Goal: Check status: Check status

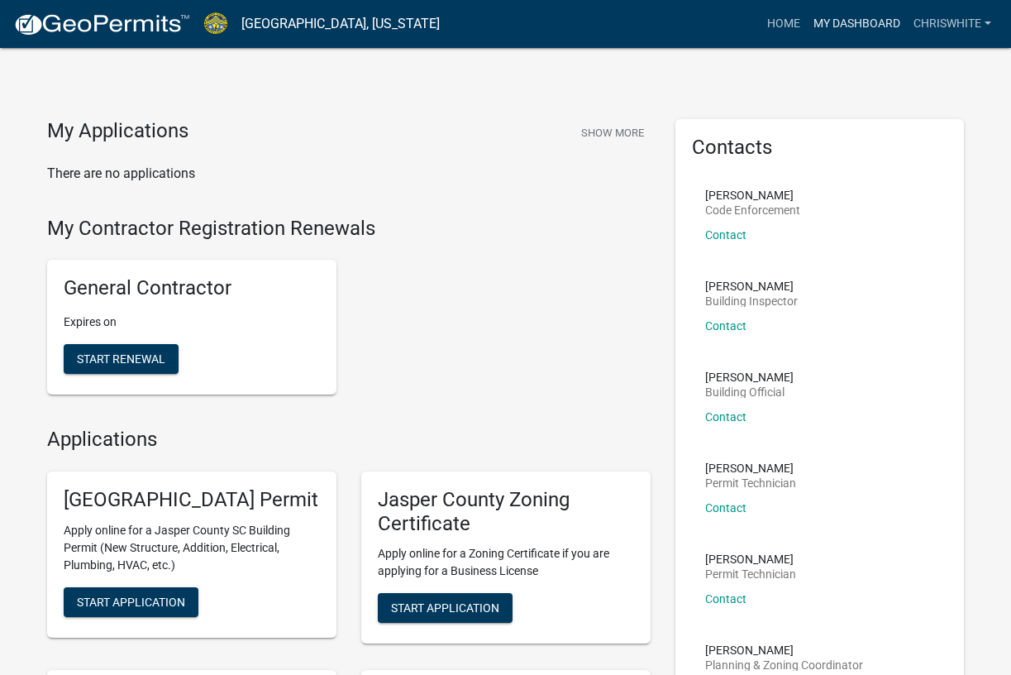
click at [840, 20] on link "My Dashboard" at bounding box center [857, 23] width 100 height 31
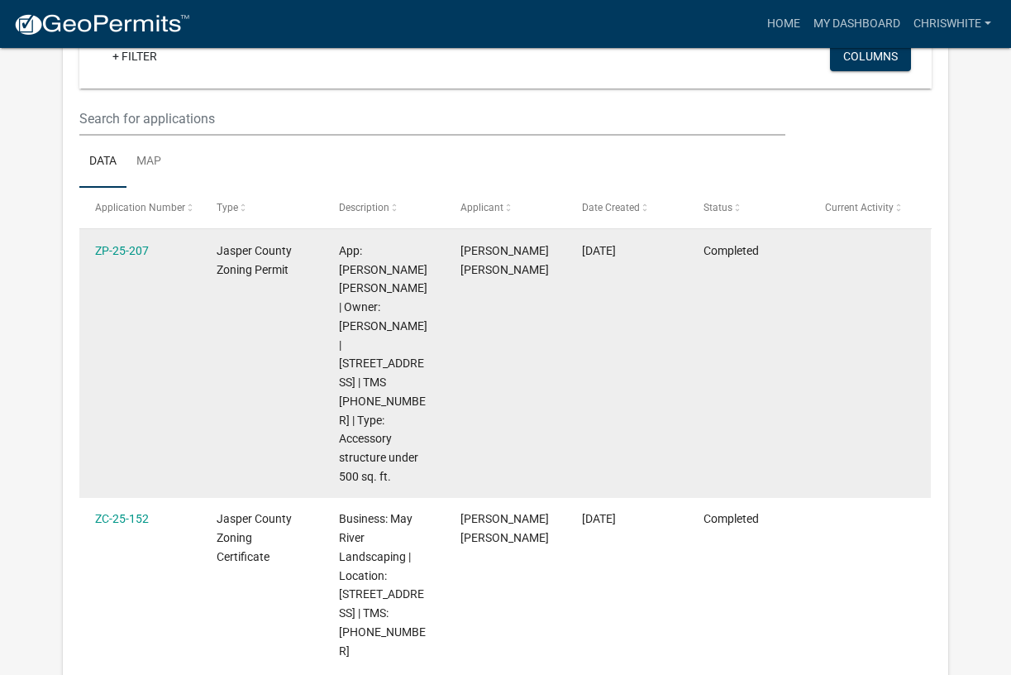
scroll to position [176, 0]
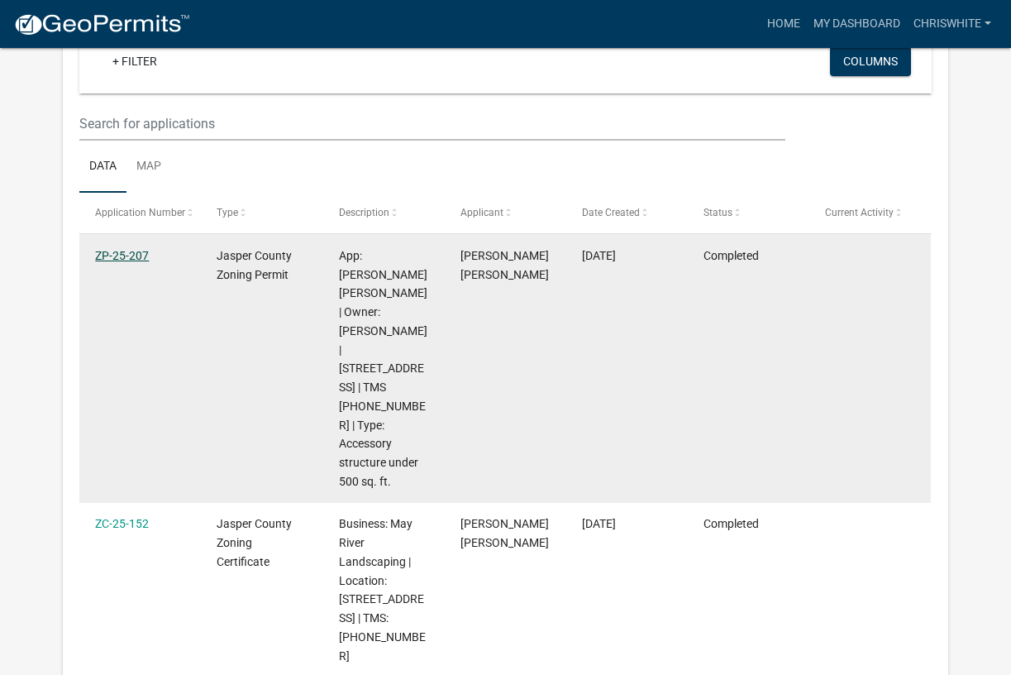
click at [129, 253] on link "ZP-25-207" at bounding box center [122, 255] width 54 height 13
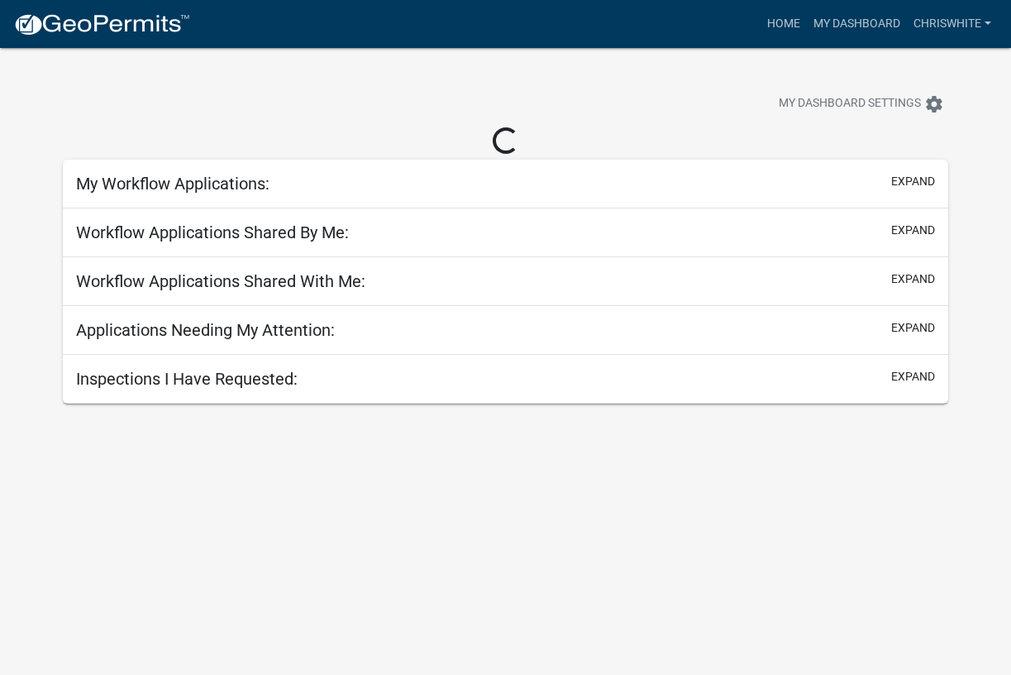
scroll to position [48, 0]
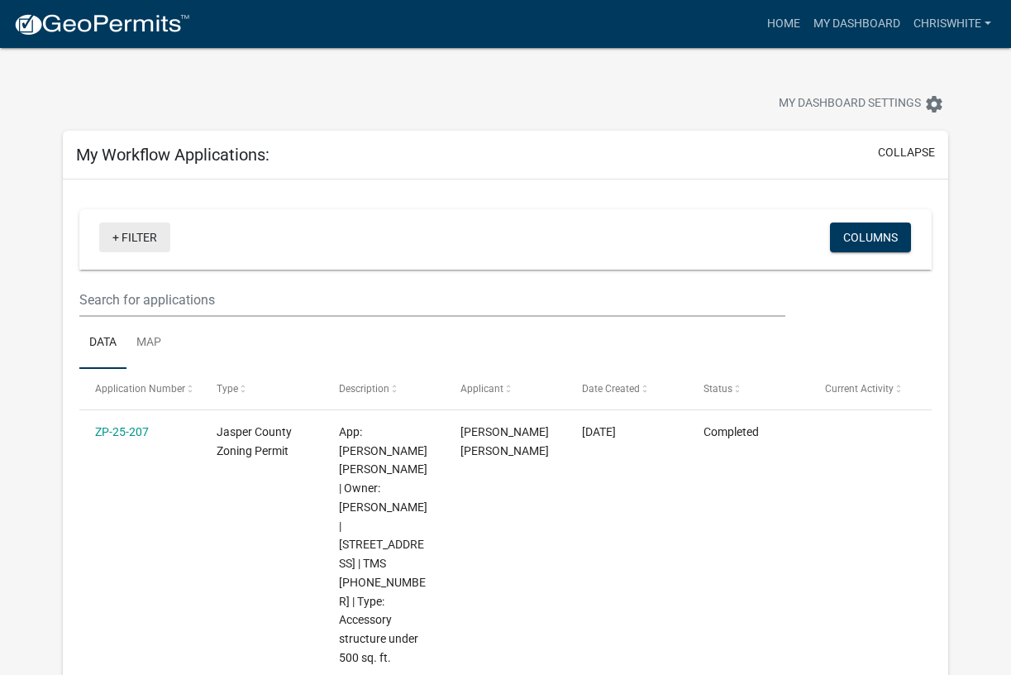
click at [116, 236] on link "+ Filter" at bounding box center [134, 237] width 71 height 30
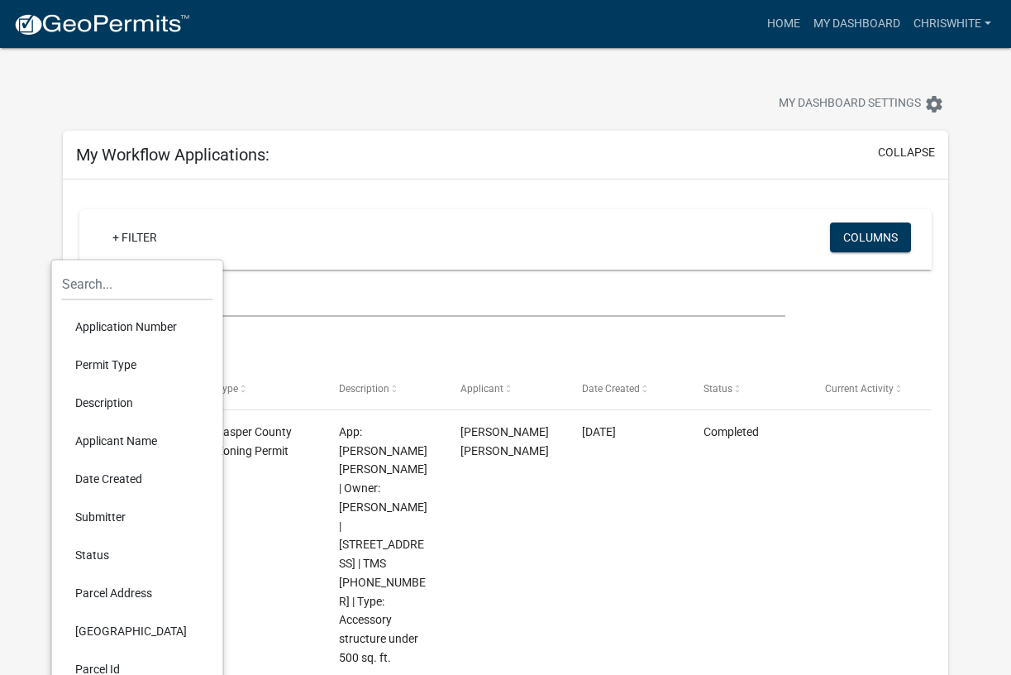
click at [100, 360] on li "Permit Type" at bounding box center [137, 365] width 151 height 38
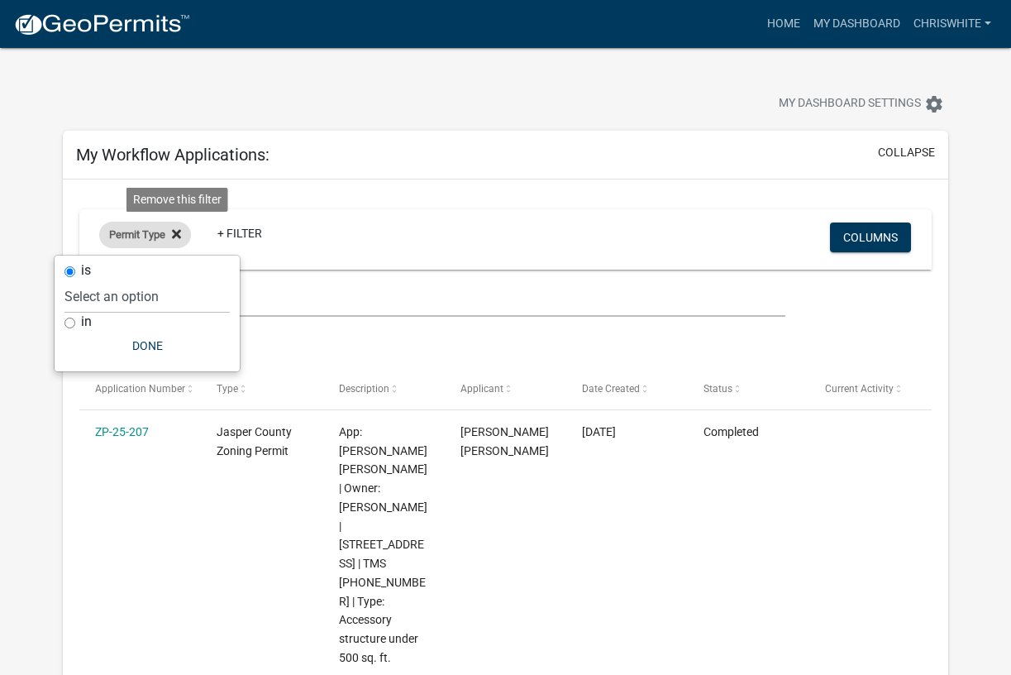
click at [181, 231] on icon at bounding box center [176, 233] width 9 height 13
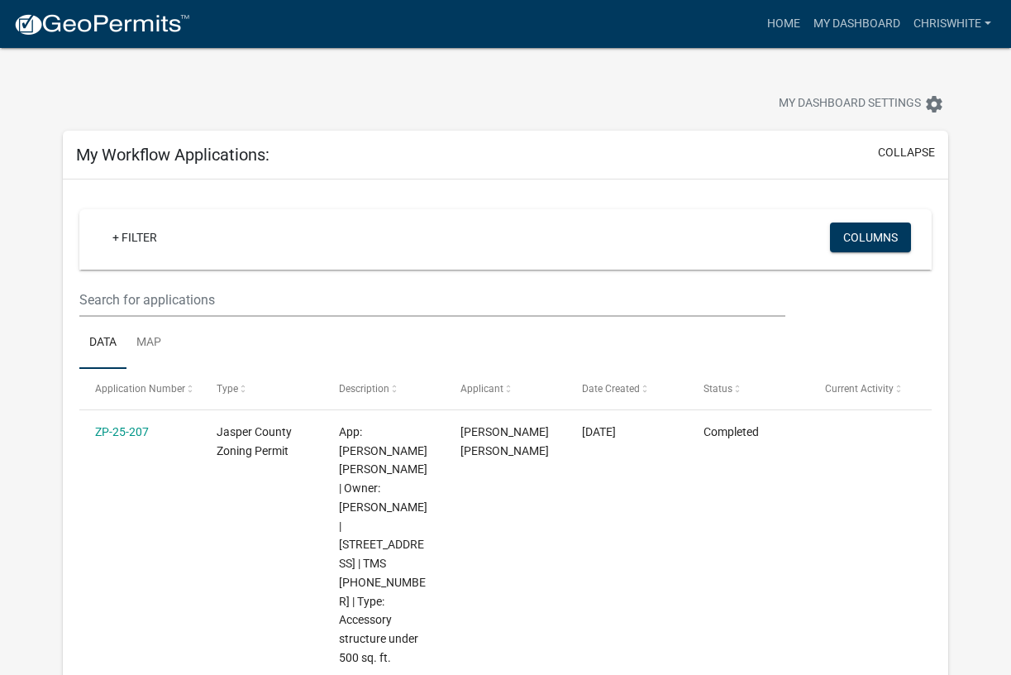
click at [182, 231] on div "+ Filter" at bounding box center [366, 239] width 558 height 34
click at [978, 17] on link "Chriswhite" at bounding box center [952, 23] width 91 height 31
click at [777, 23] on link "Home" at bounding box center [784, 23] width 46 height 31
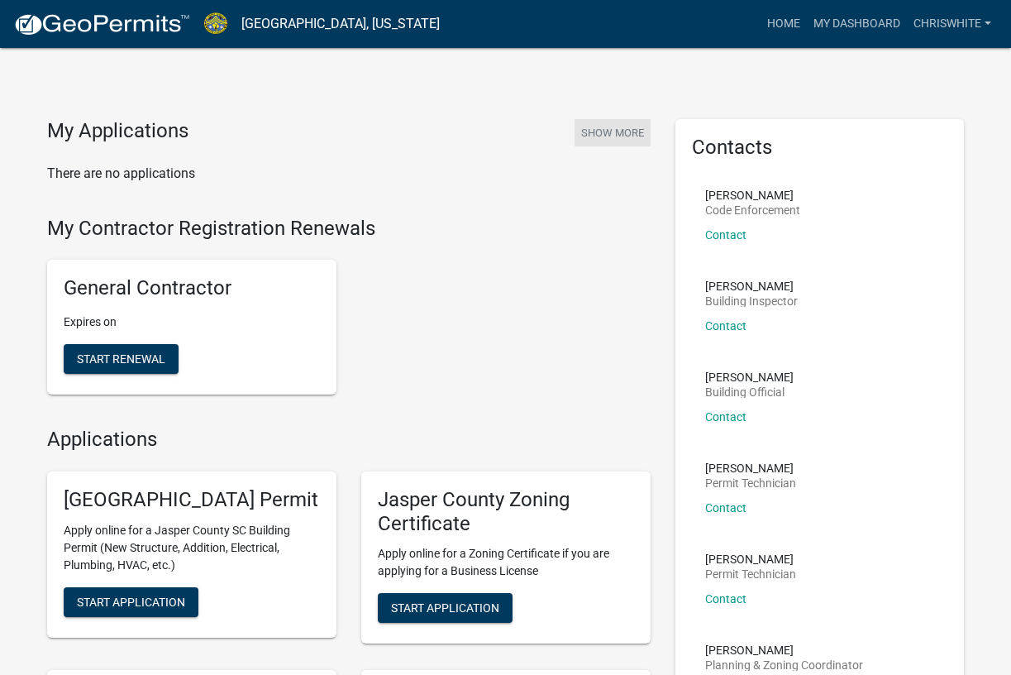
click at [608, 127] on button "Show More" at bounding box center [613, 132] width 76 height 27
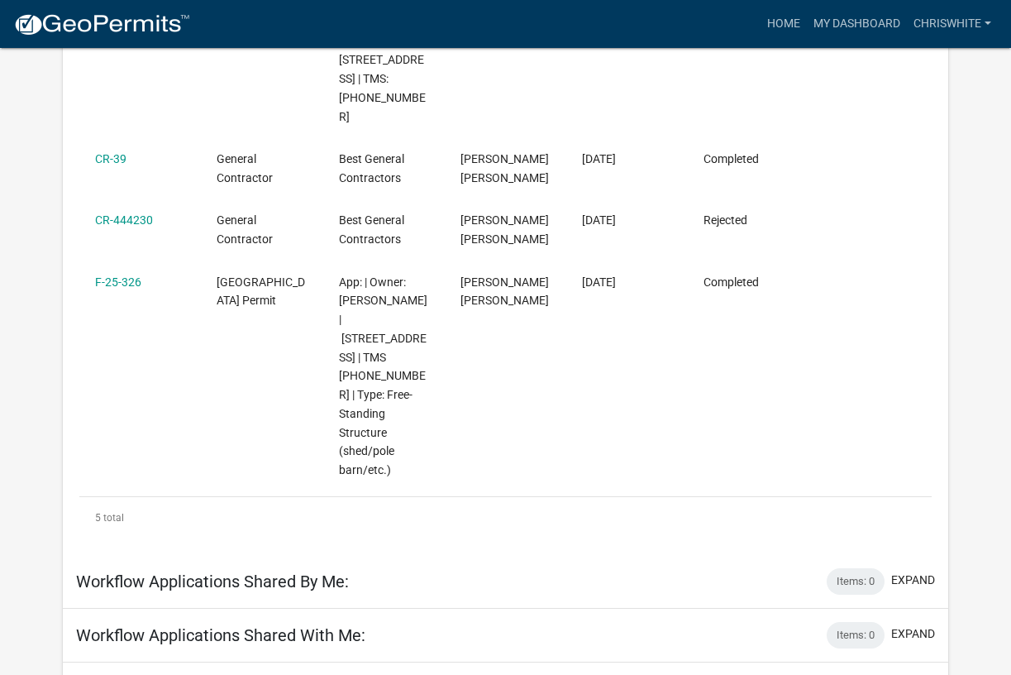
scroll to position [714, 0]
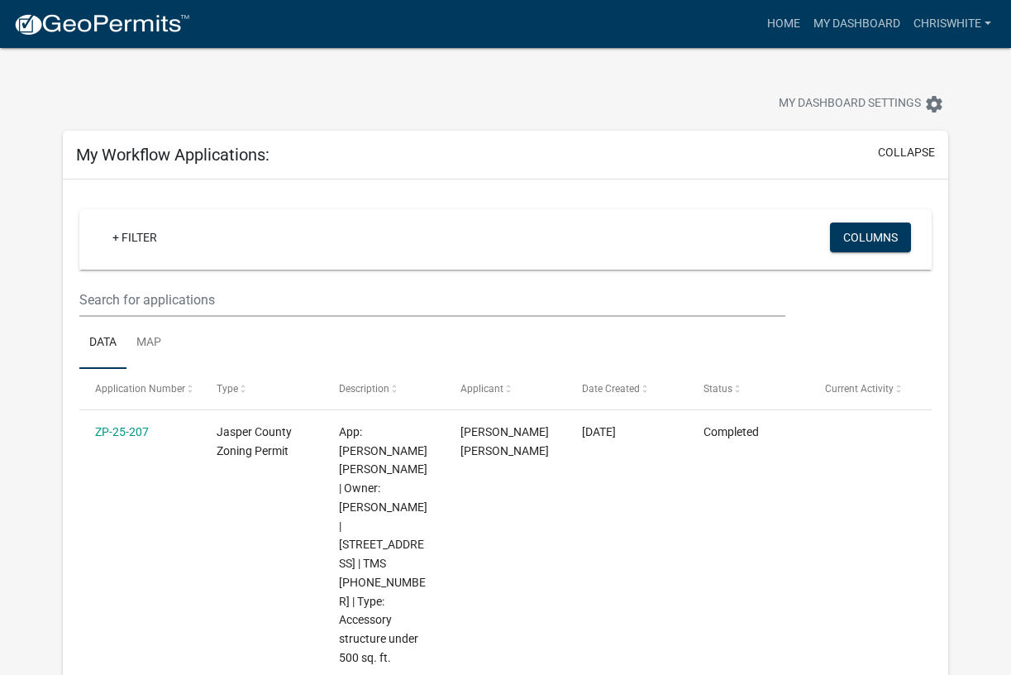
scroll to position [0, 0]
click at [891, 236] on button "Columns" at bounding box center [870, 237] width 81 height 30
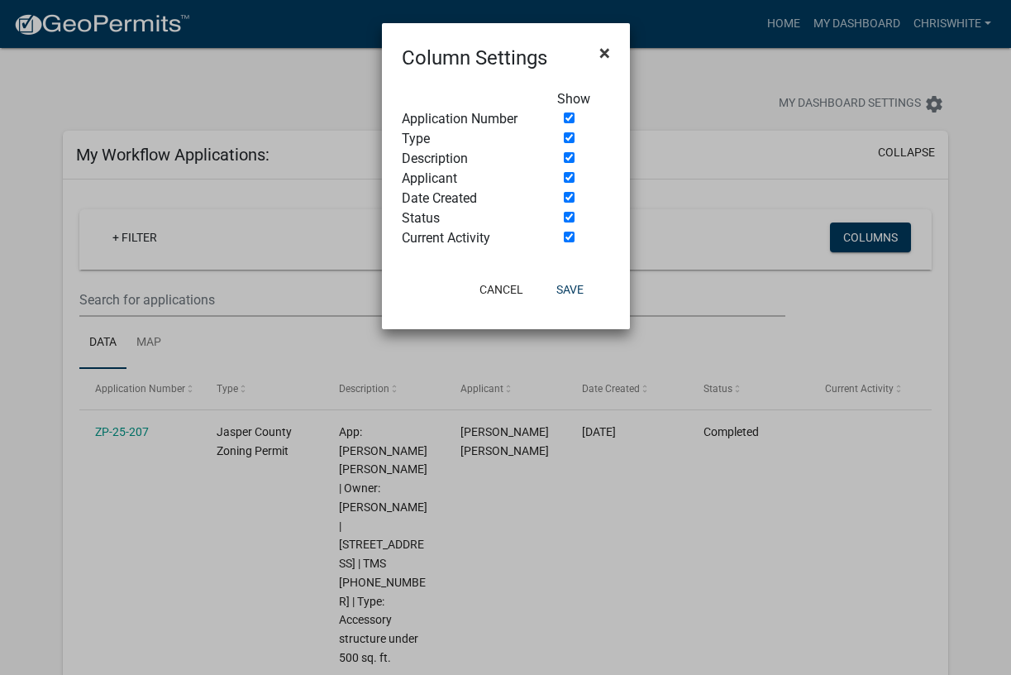
click at [605, 54] on span "×" at bounding box center [604, 52] width 11 height 23
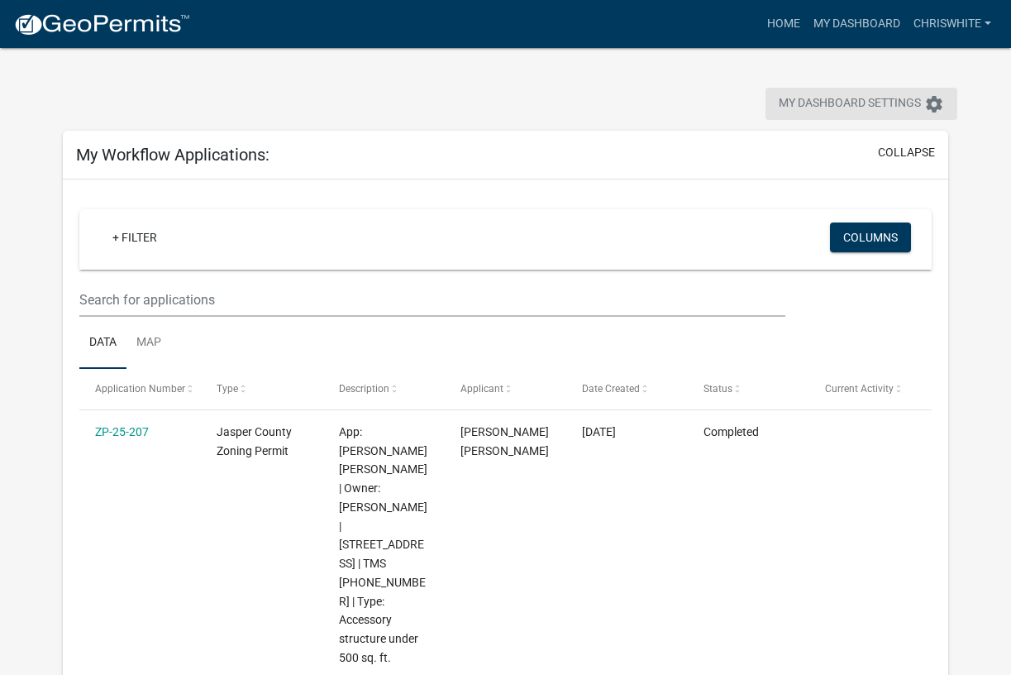
click at [933, 98] on icon "settings" at bounding box center [934, 104] width 20 height 20
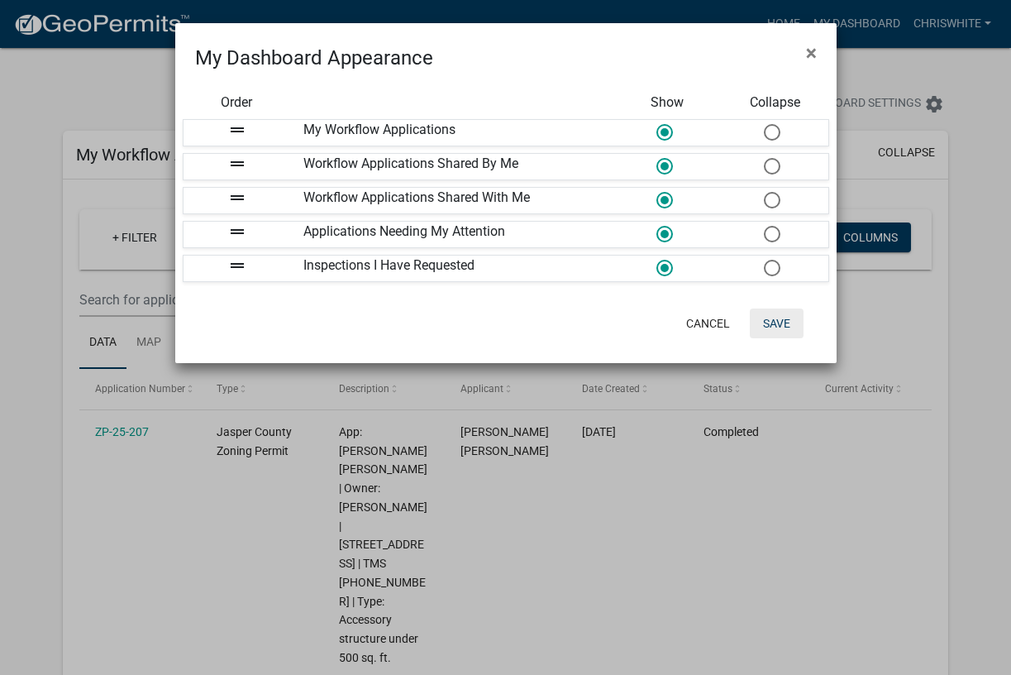
click at [785, 316] on button "Save" at bounding box center [777, 323] width 54 height 30
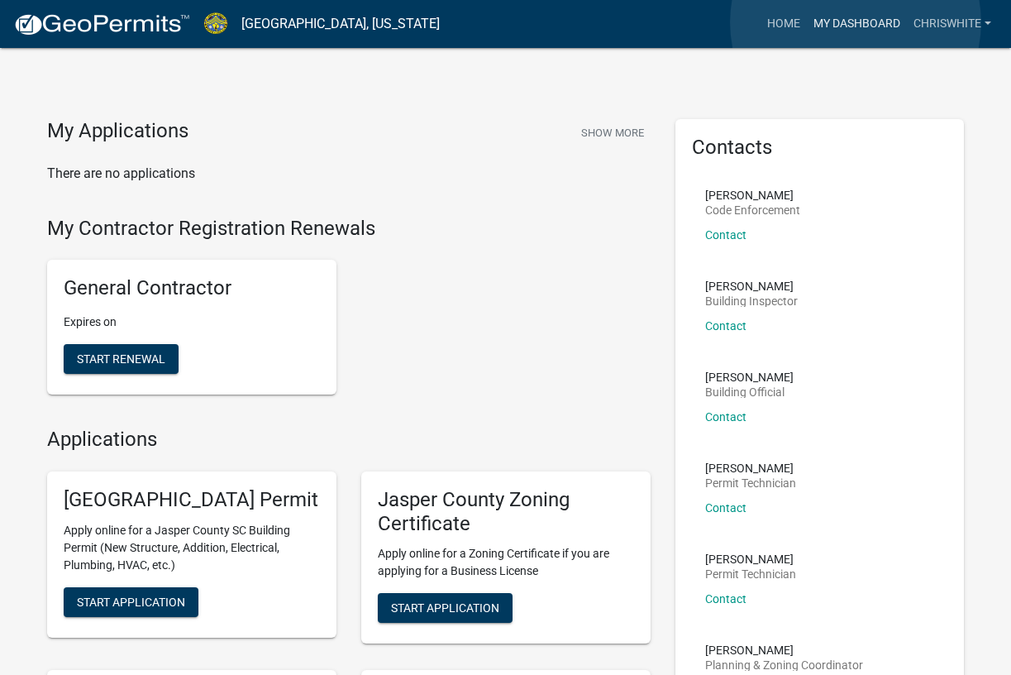
click at [856, 22] on link "My Dashboard" at bounding box center [857, 23] width 100 height 31
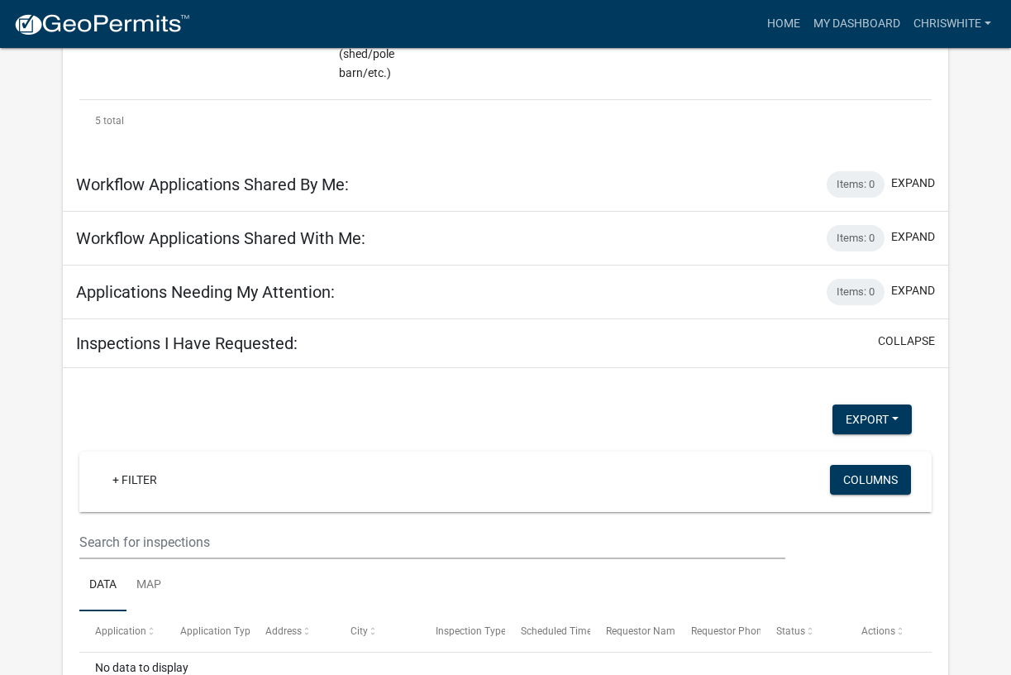
scroll to position [1111, 0]
click at [148, 560] on link "Map" at bounding box center [149, 586] width 45 height 53
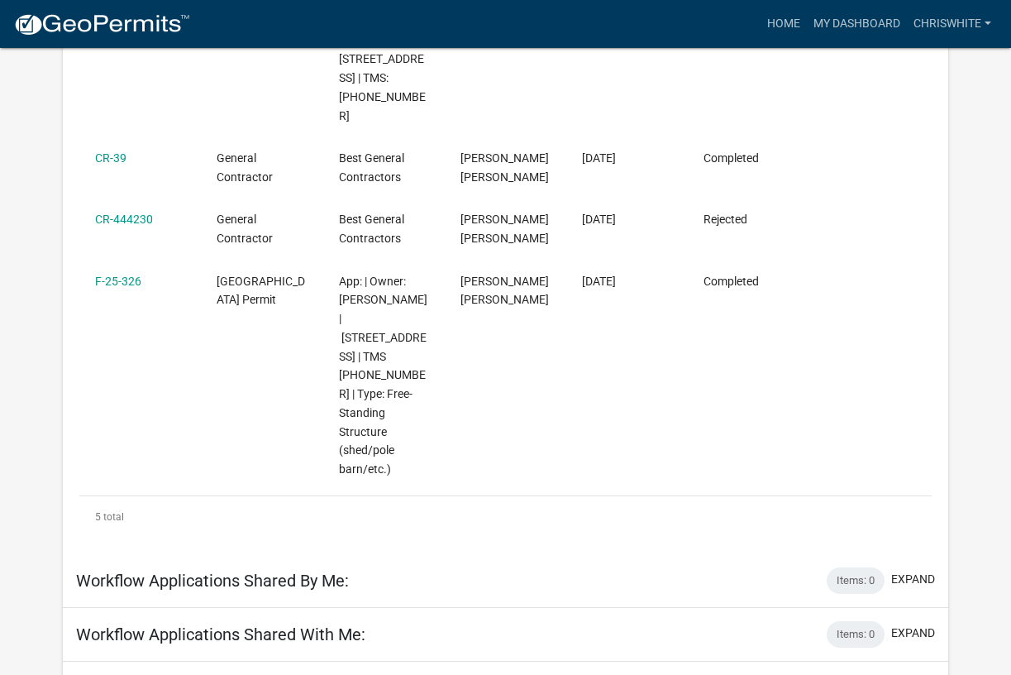
scroll to position [714, 0]
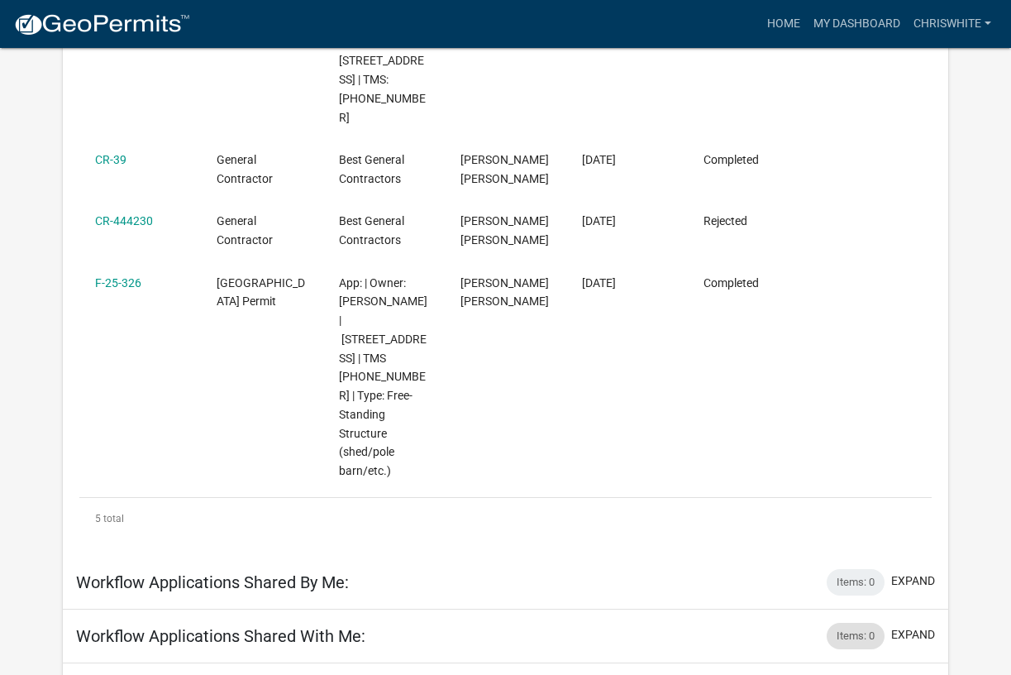
click at [862, 623] on div "Items: 0" at bounding box center [856, 636] width 58 height 26
click at [912, 626] on button "expand" at bounding box center [913, 634] width 44 height 17
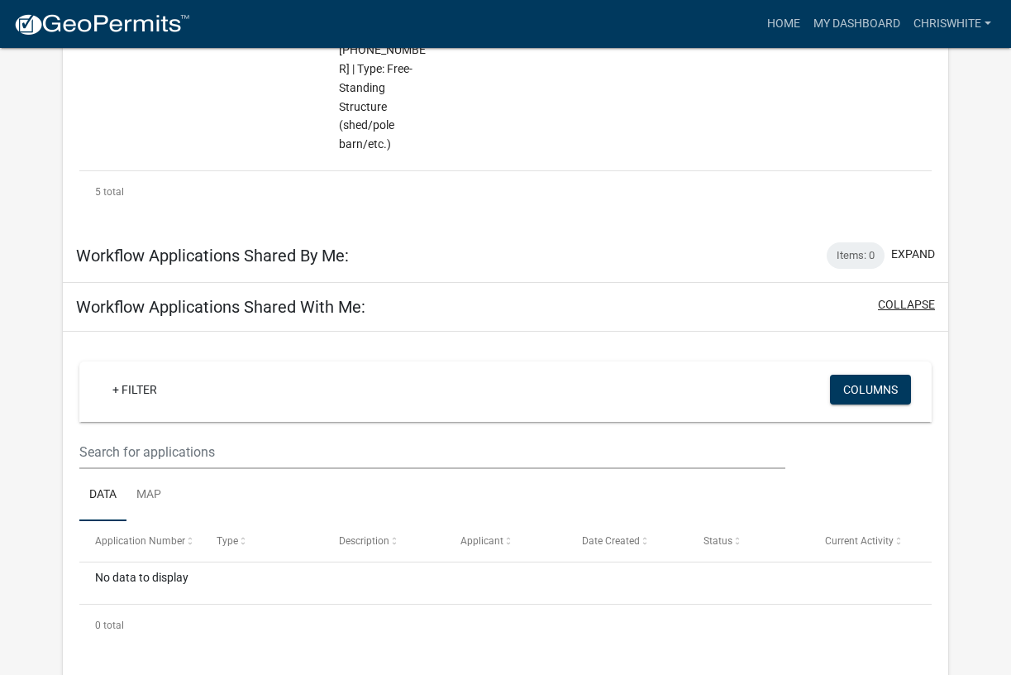
scroll to position [1040, 0]
click at [911, 674] on button "expand" at bounding box center [913, 688] width 44 height 17
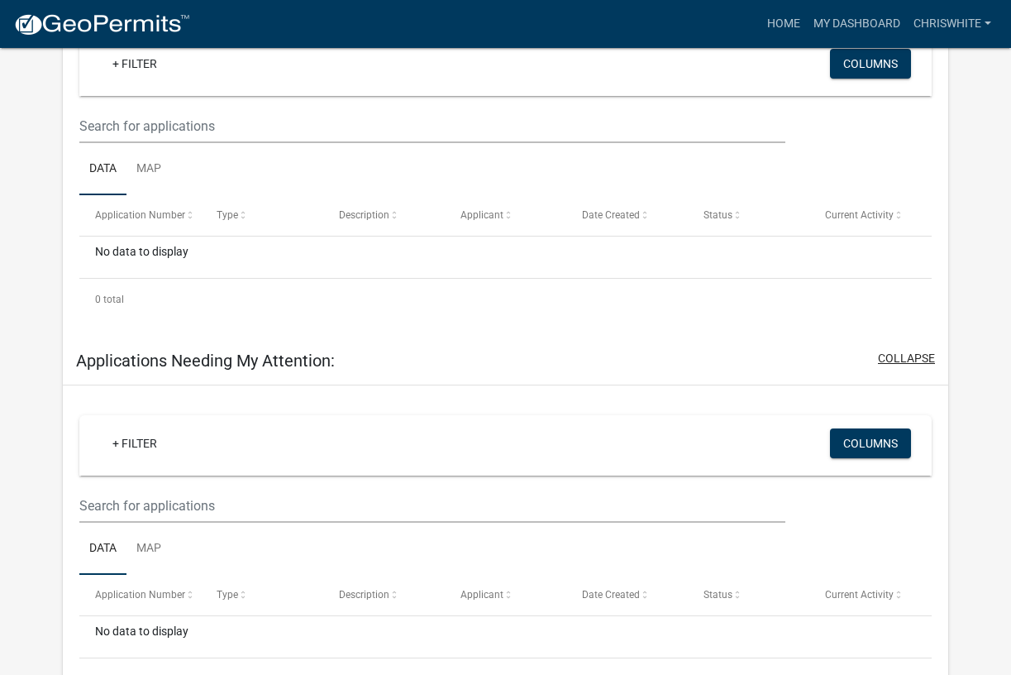
scroll to position [1366, 0]
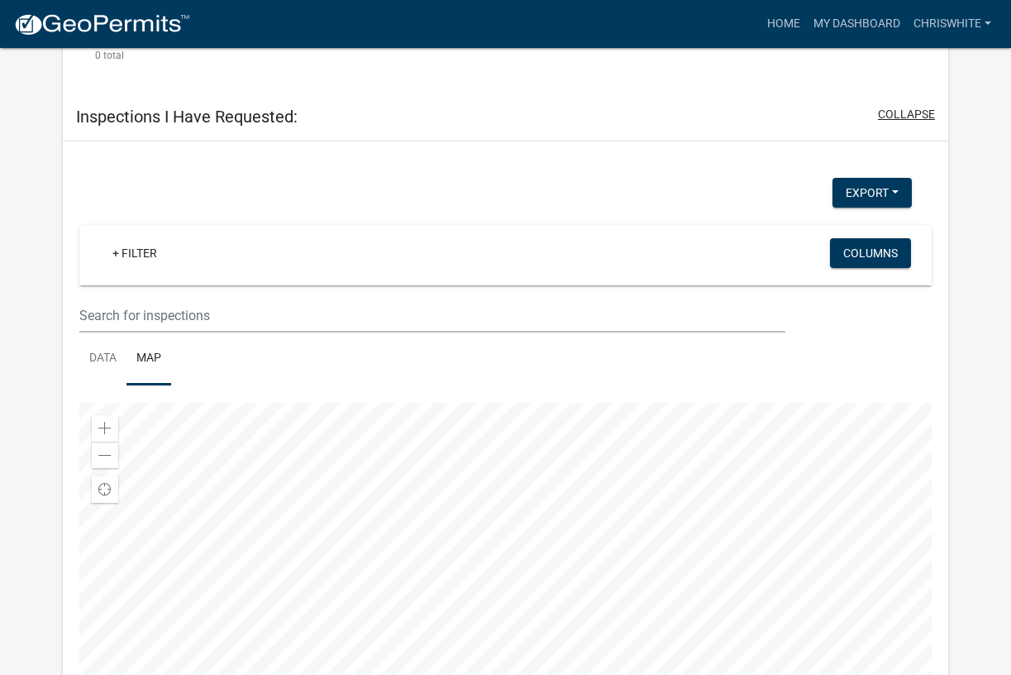
scroll to position [1992, 0]
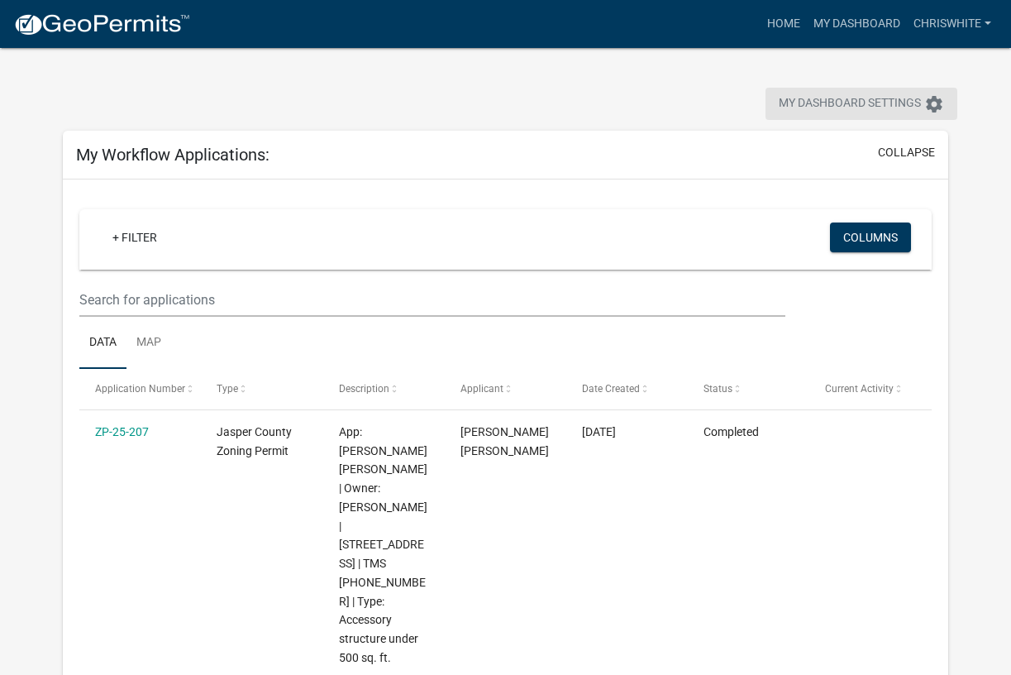
click at [938, 96] on icon "settings" at bounding box center [934, 104] width 20 height 20
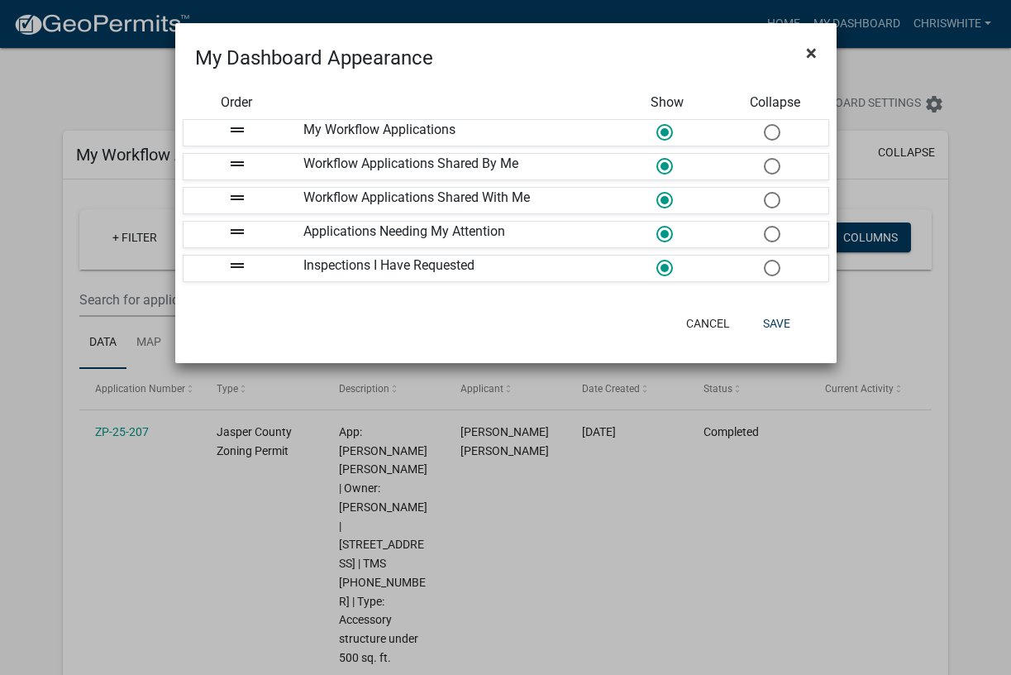
click at [819, 58] on button "×" at bounding box center [811, 53] width 37 height 46
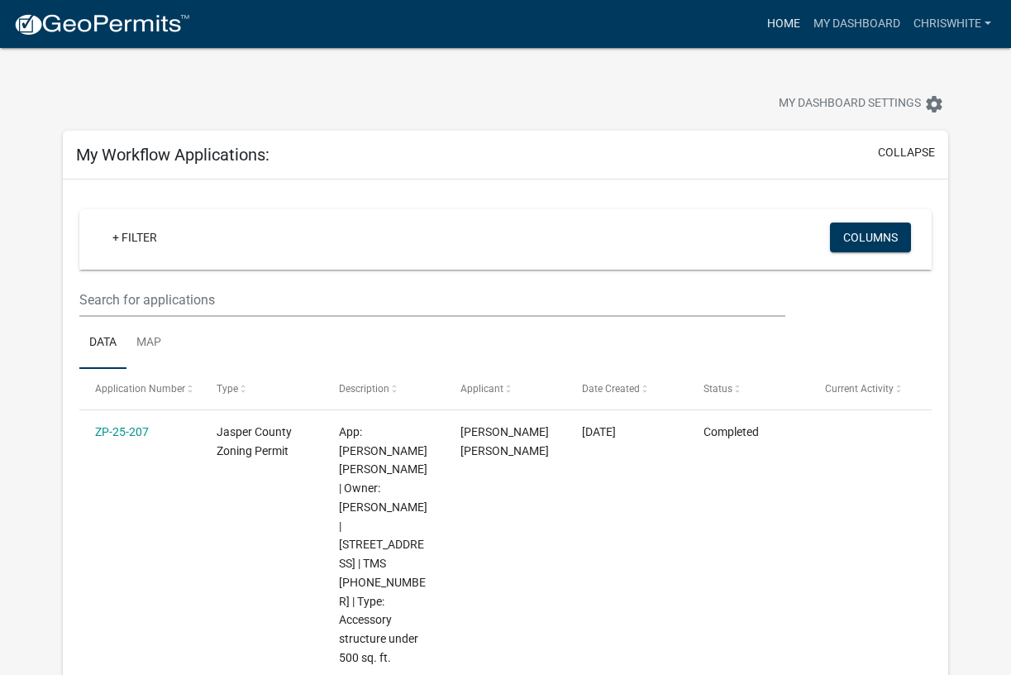
click at [791, 18] on link "Home" at bounding box center [784, 23] width 46 height 31
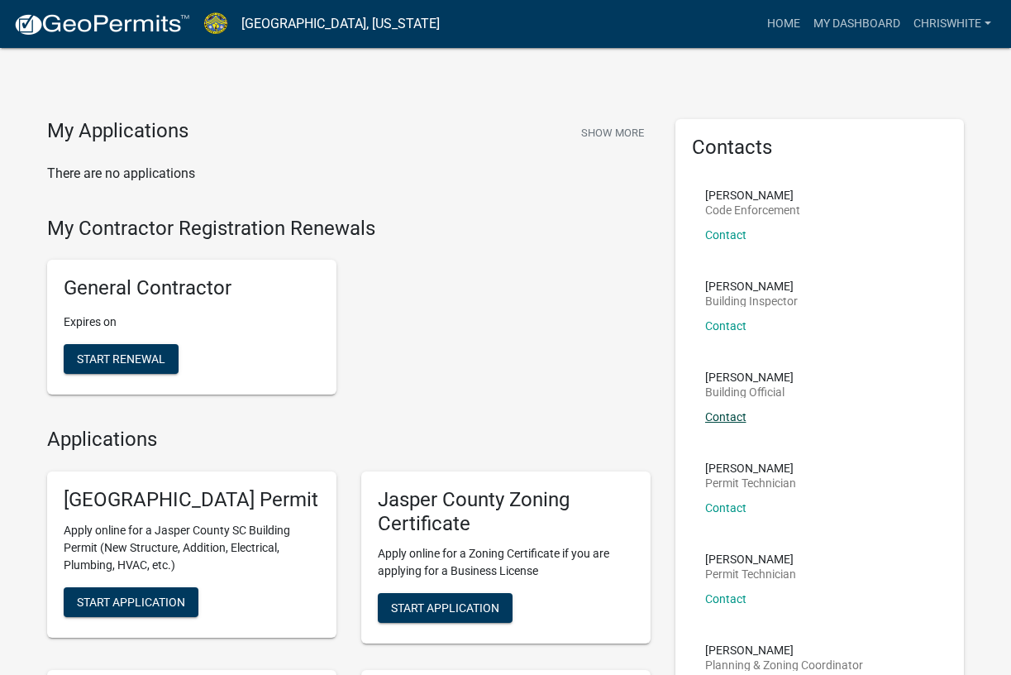
click at [720, 417] on link "Contact" at bounding box center [725, 416] width 41 height 13
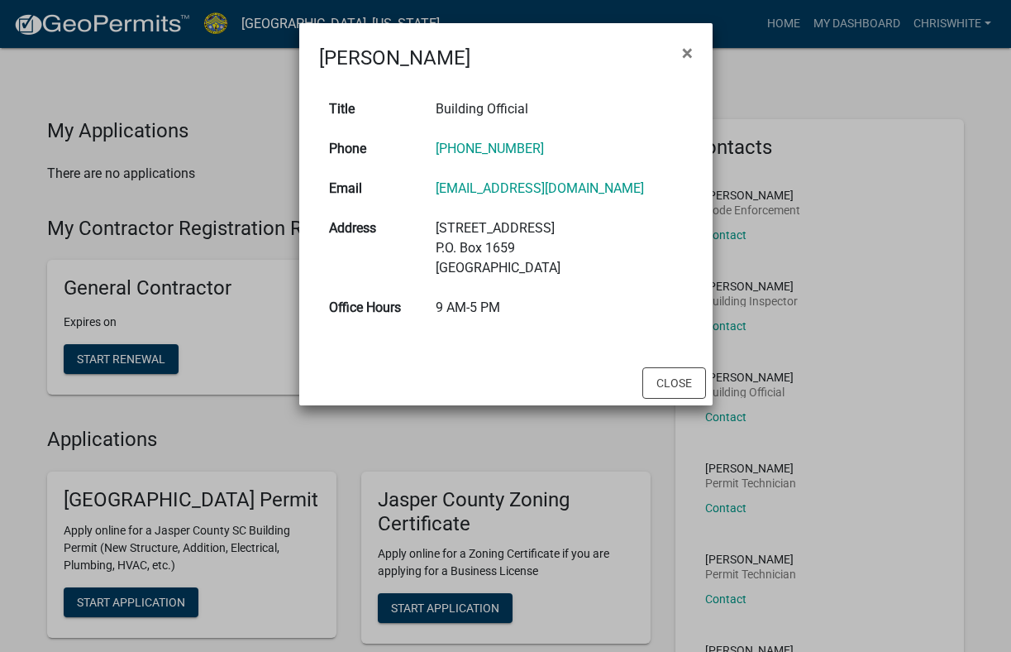
click at [815, 269] on ngb-modal-window "[PERSON_NAME] × Title Building Official Phone [PHONE_NUMBER] Email [EMAIL_ADDRE…" at bounding box center [505, 326] width 1011 height 652
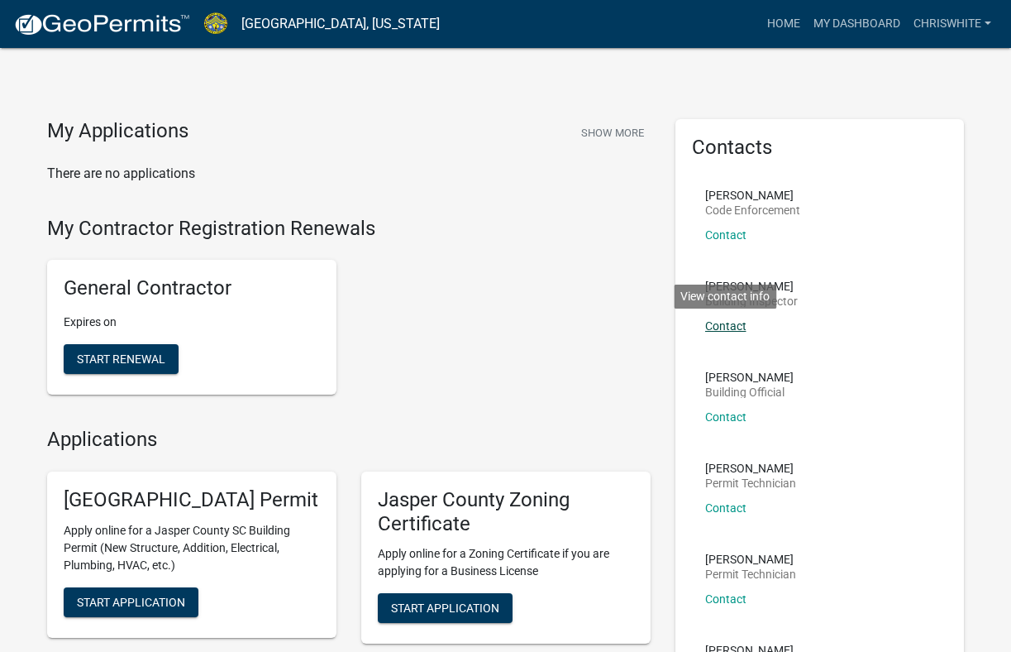
click at [738, 319] on link "Contact" at bounding box center [725, 325] width 41 height 13
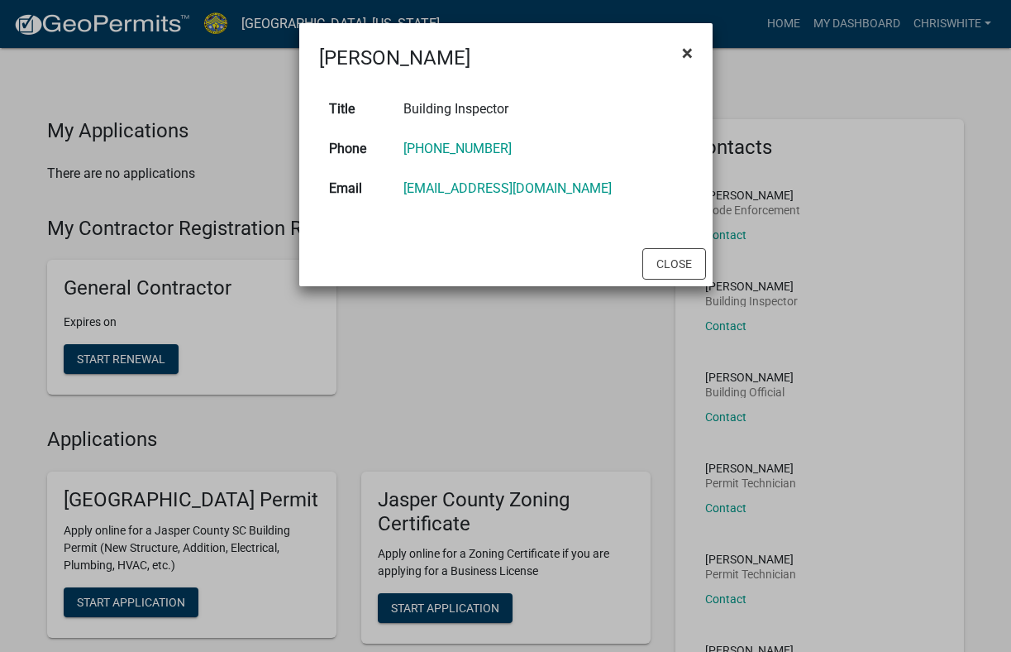
click at [684, 49] on span "×" at bounding box center [687, 52] width 11 height 23
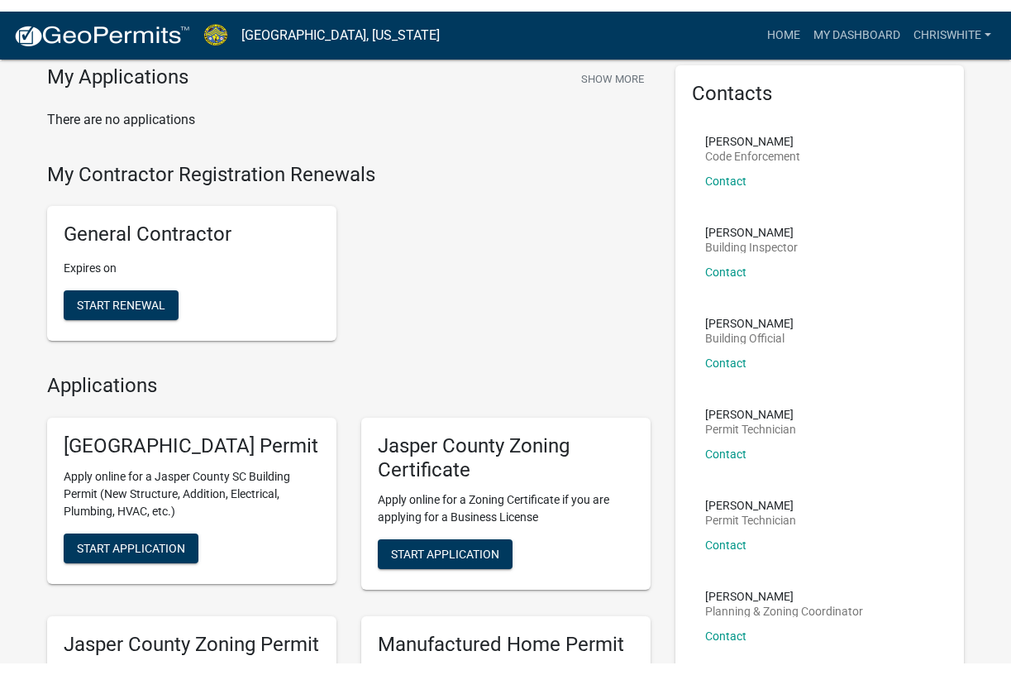
scroll to position [52, 0]
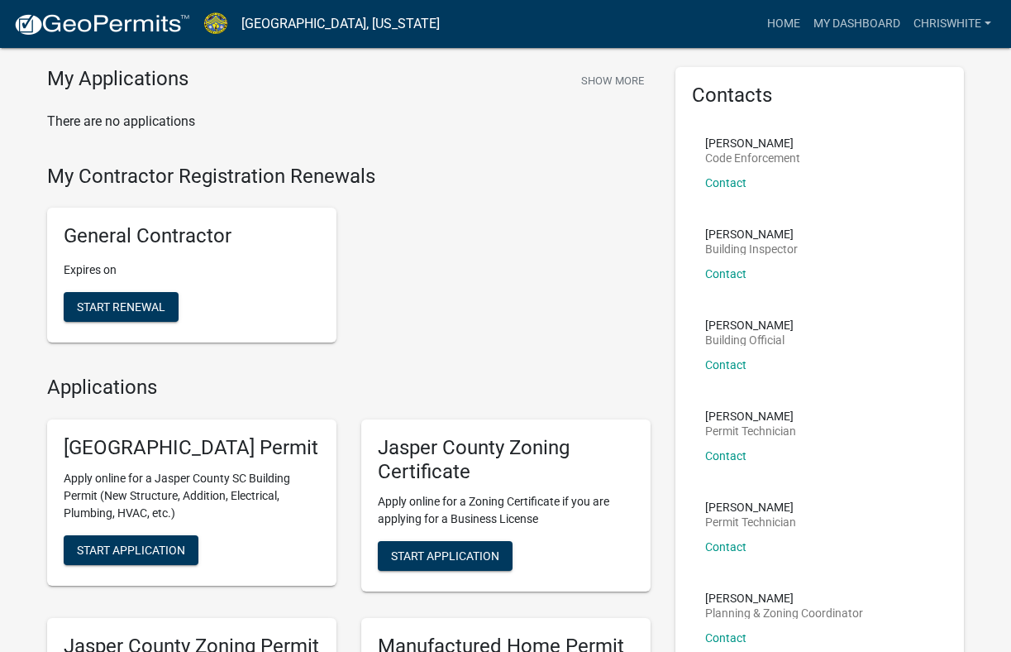
click at [727, 539] on div "[PERSON_NAME] Permit Technician Contact" at bounding box center [750, 533] width 91 height 64
click at [731, 543] on link "Contact" at bounding box center [725, 546] width 41 height 13
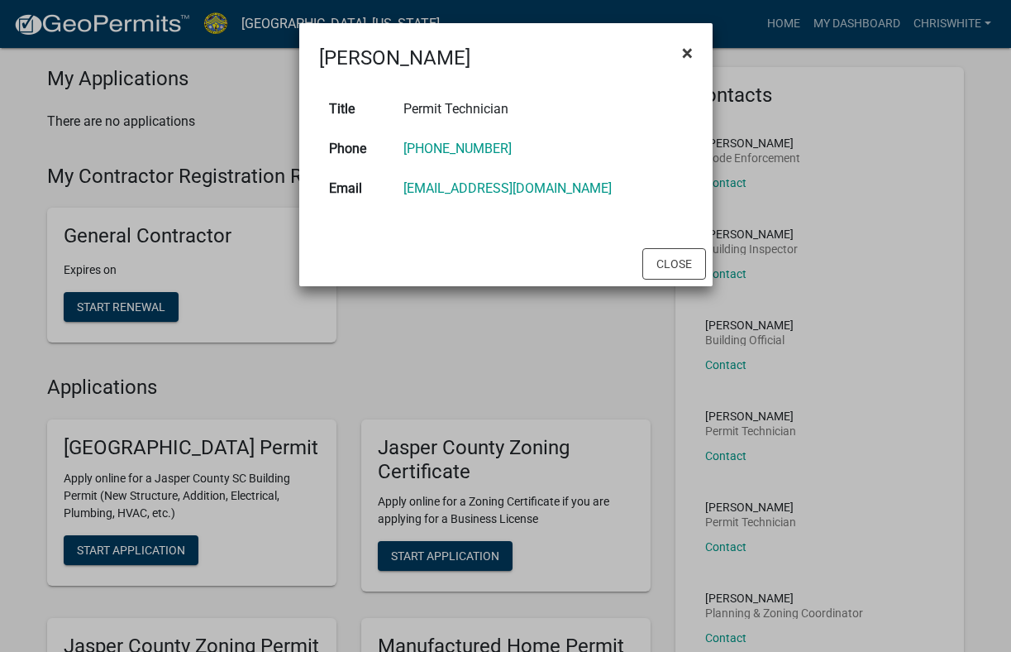
click at [686, 44] on span "×" at bounding box center [687, 52] width 11 height 23
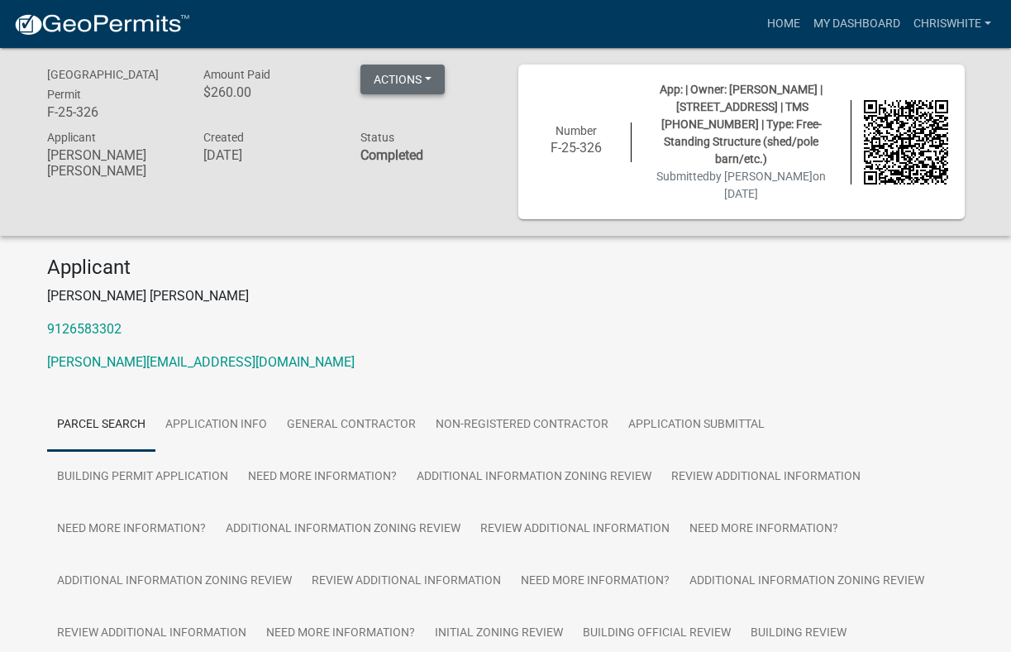
click at [432, 77] on button "Actions" at bounding box center [403, 79] width 84 height 30
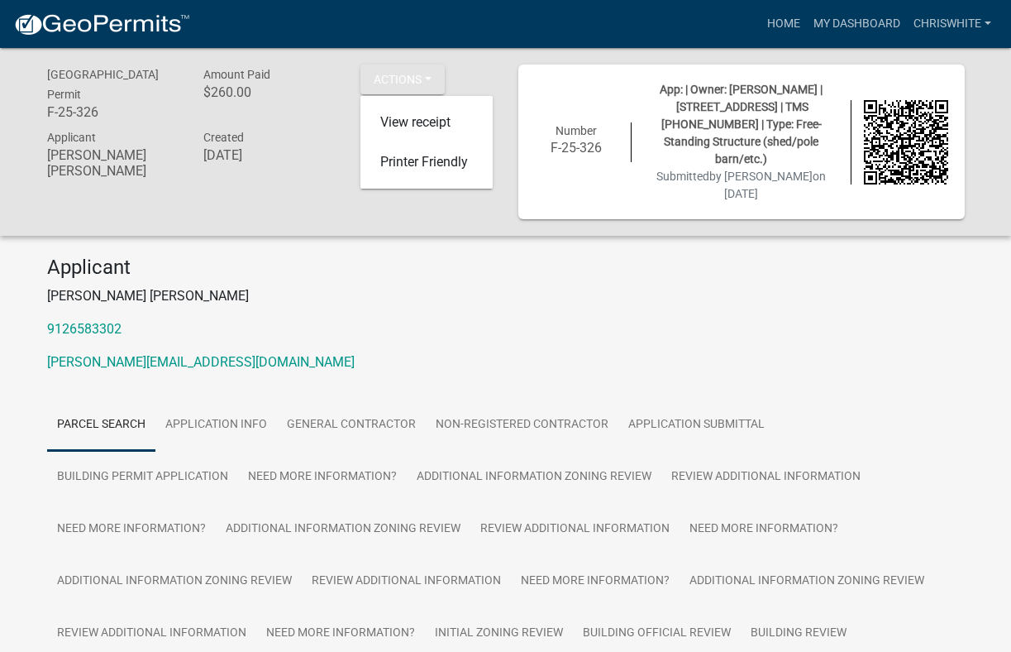
click at [461, 255] on h4 "Applicant" at bounding box center [506, 267] width 918 height 24
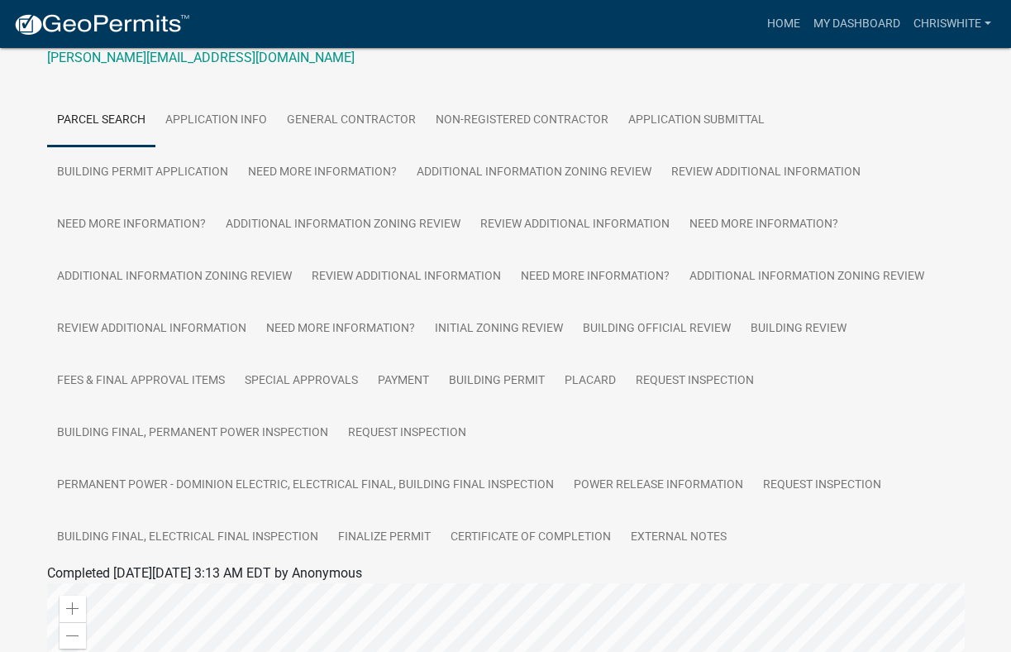
scroll to position [313, 0]
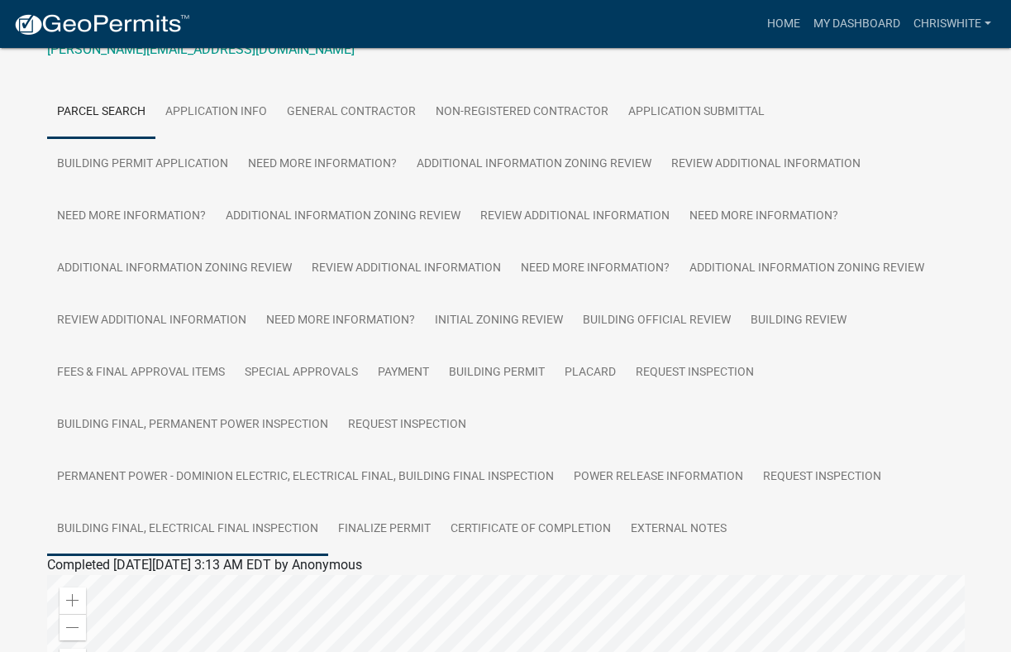
click at [203, 503] on link "Building Final, Electrical Final Inspection" at bounding box center [187, 529] width 281 height 53
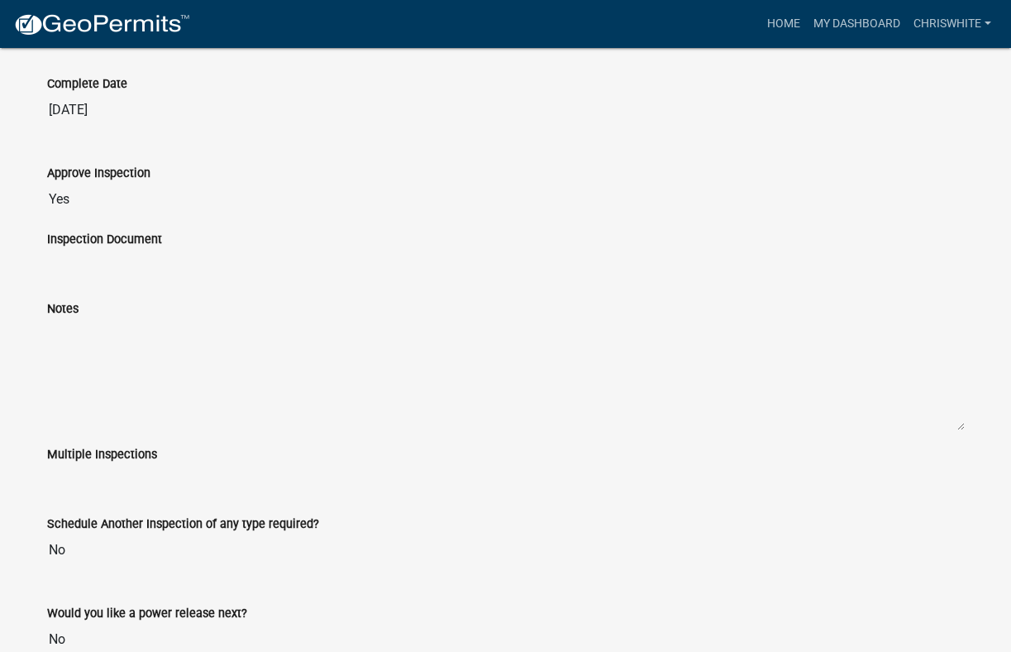
scroll to position [1357, 0]
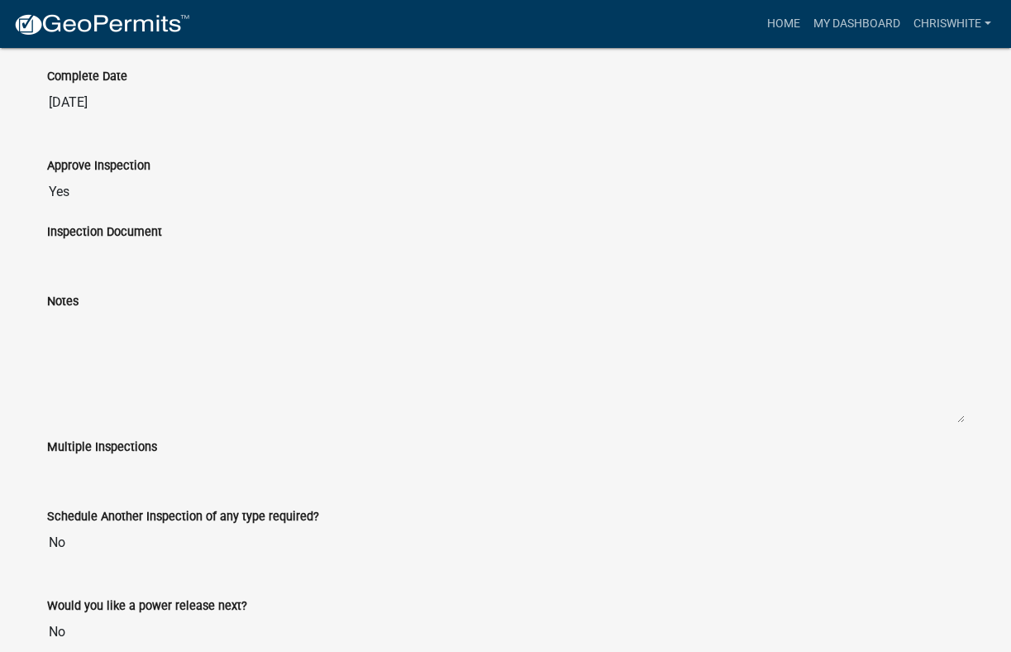
click at [55, 526] on input "No" at bounding box center [506, 542] width 918 height 33
click at [60, 615] on input "No" at bounding box center [506, 631] width 918 height 33
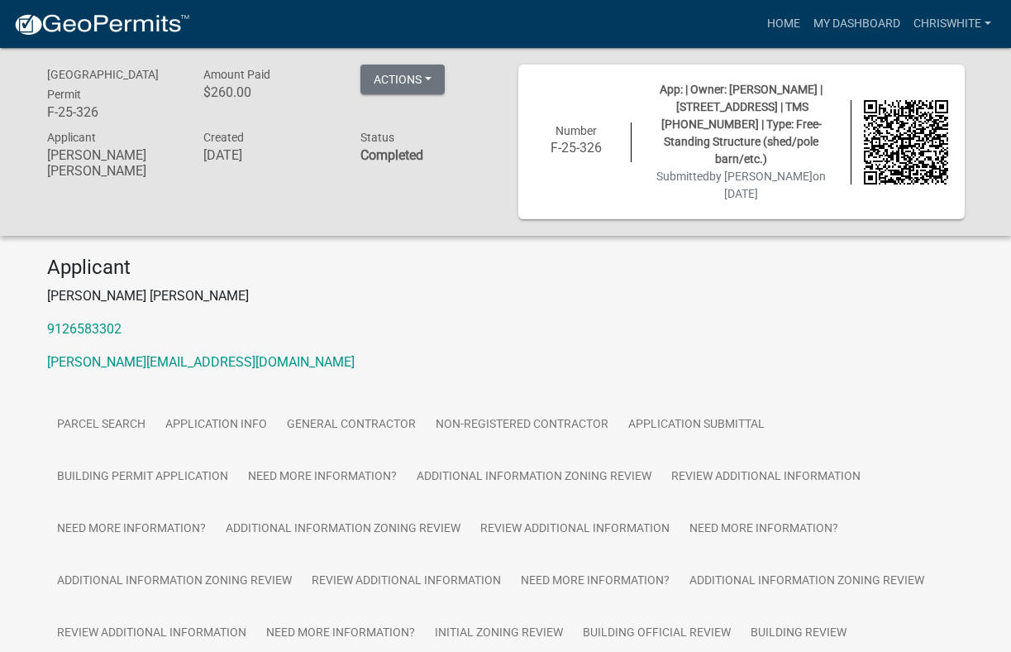
scroll to position [0, 0]
